Goal: Task Accomplishment & Management: Complete application form

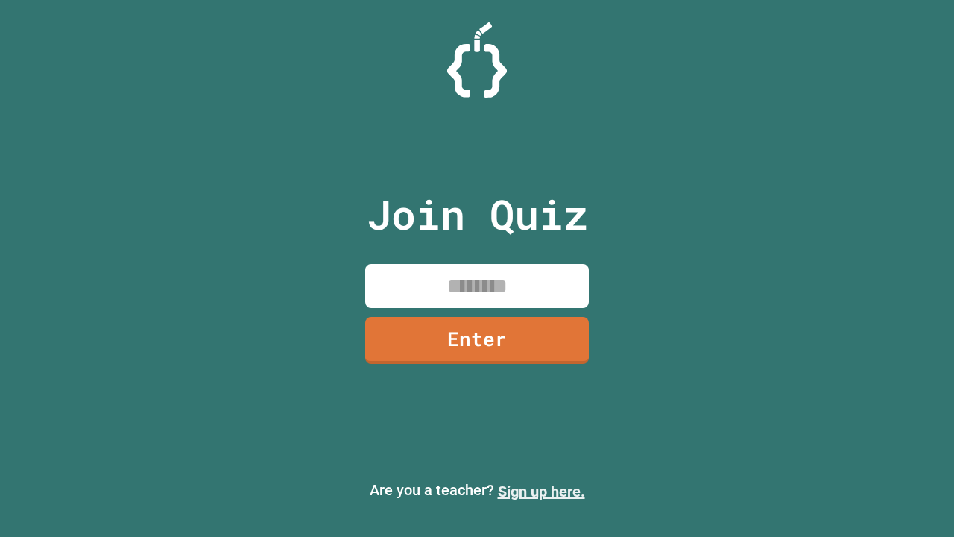
click at [541, 491] on link "Sign up here." at bounding box center [541, 491] width 87 height 18
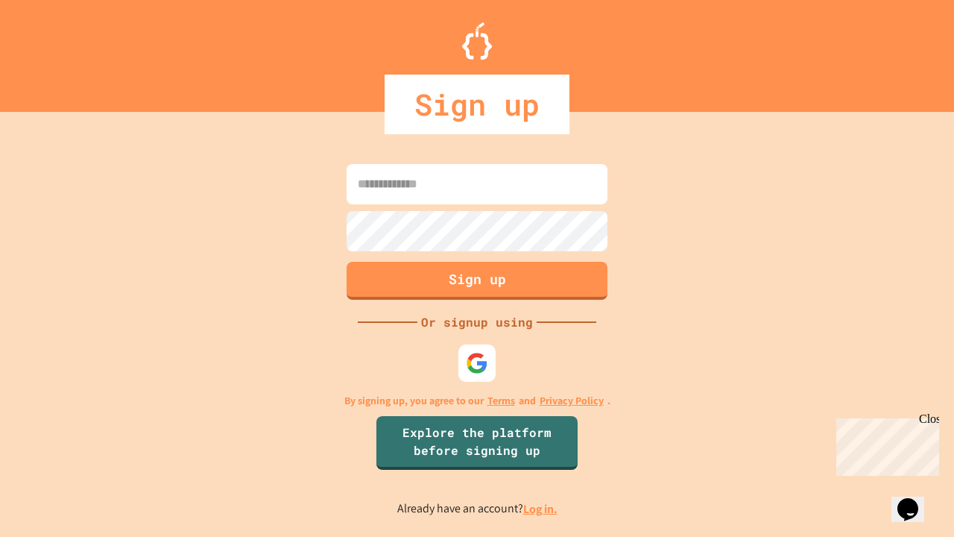
click at [541, 509] on link "Log in." at bounding box center [540, 509] width 34 height 16
